Goal: Find specific page/section

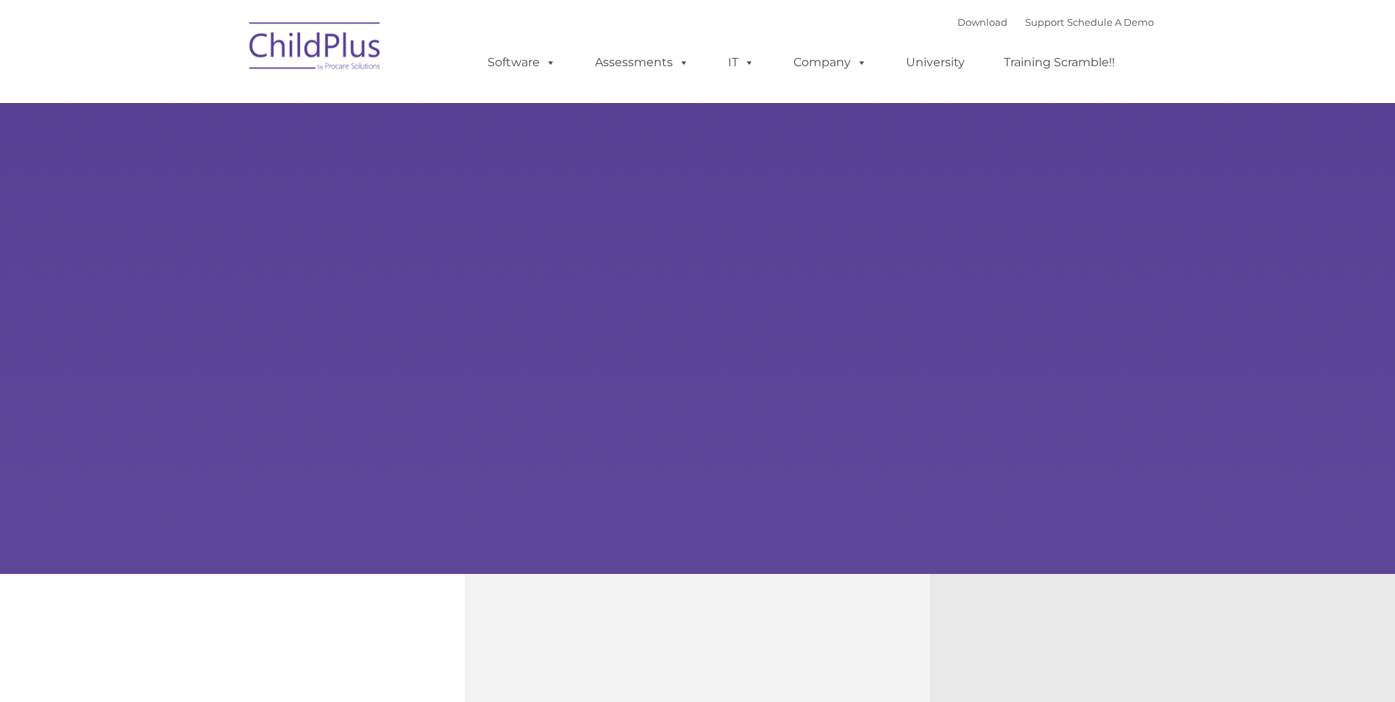
select select "MEDIUM"
type input ""
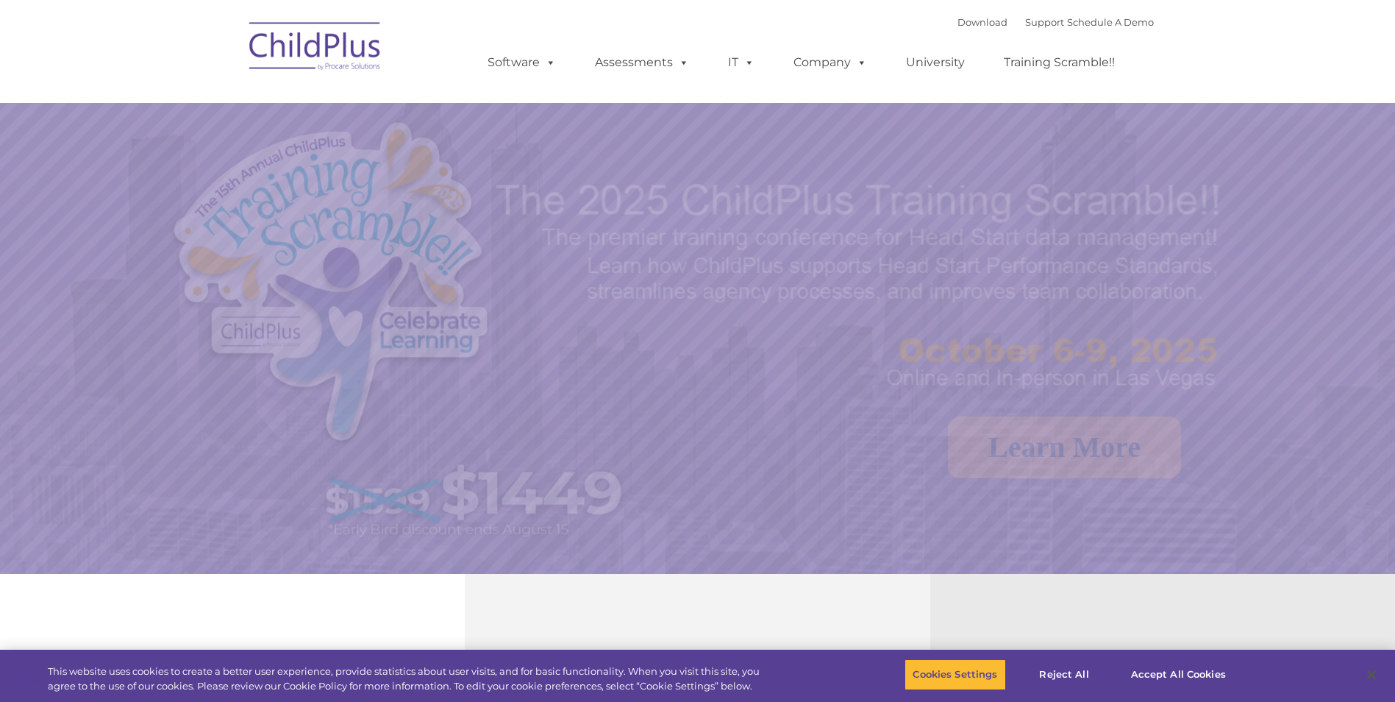
select select "MEDIUM"
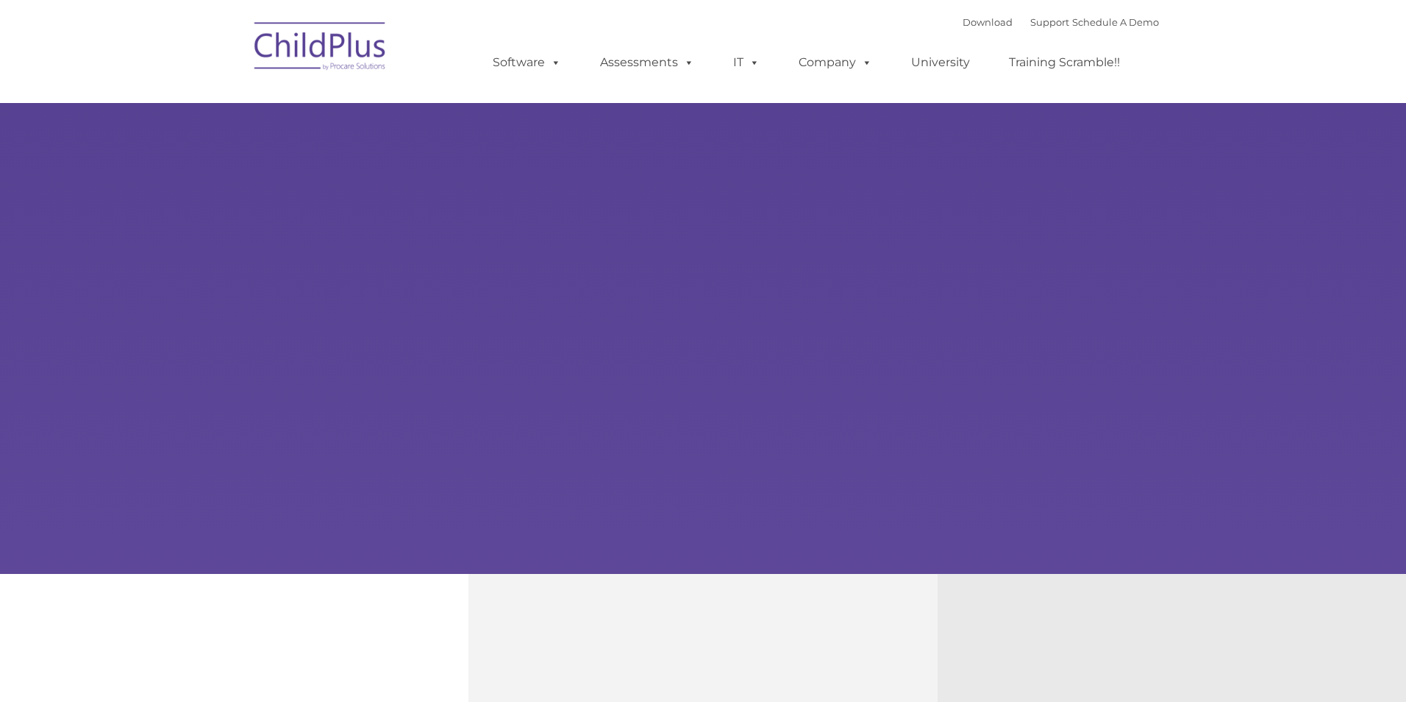
type input ""
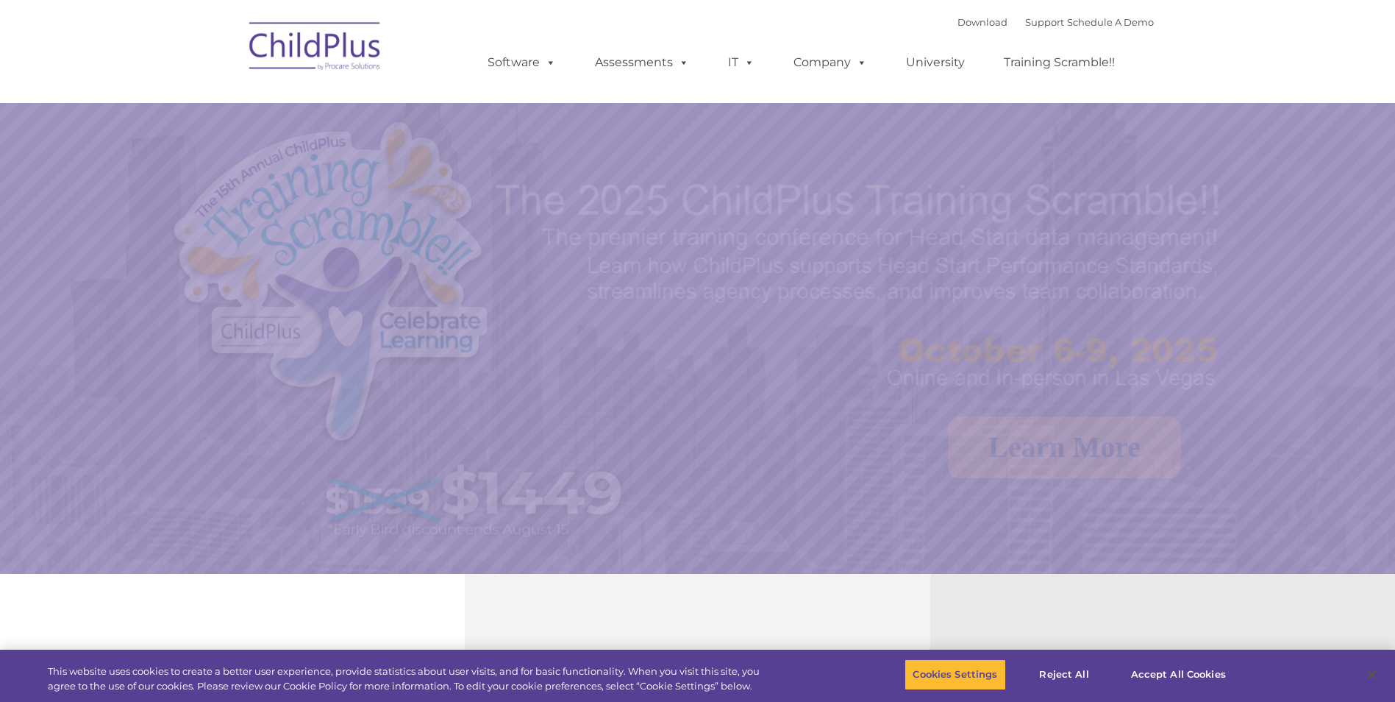
select select "MEDIUM"
